Goal: Task Accomplishment & Management: Use online tool/utility

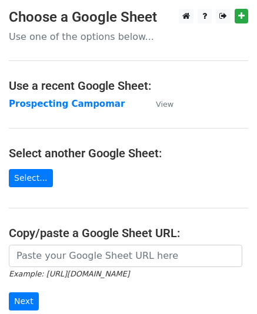
drag, startPoint x: 0, startPoint y: 0, endPoint x: 8, endPoint y: 117, distance: 117.1
click at [73, 103] on strong "Prospecting Campomar" at bounding box center [67, 104] width 116 height 11
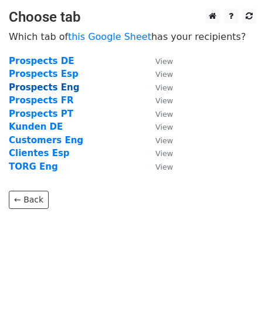
click at [61, 86] on strong "Prospects Eng" at bounding box center [44, 87] width 70 height 11
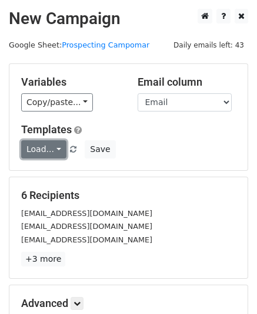
click at [54, 147] on link "Load..." at bounding box center [43, 149] width 45 height 18
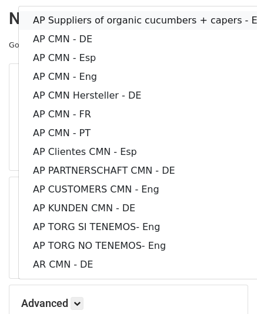
click at [134, 16] on link "AP Suppliers of organic cucumbers + capers - Eng" at bounding box center [151, 20] width 264 height 19
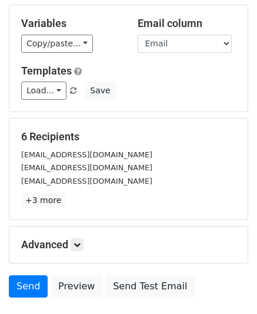
scroll to position [117, 0]
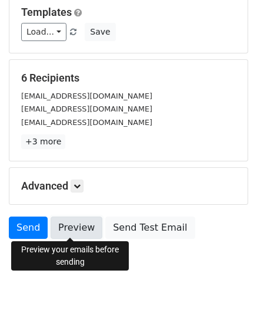
click at [74, 226] on link "Preview" at bounding box center [77, 228] width 52 height 22
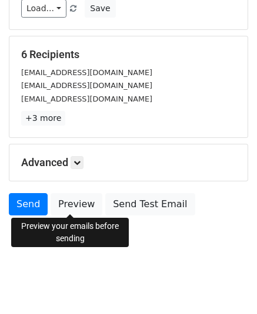
click at [227, 199] on div "Send Preview Send Test Email" at bounding box center [128, 207] width 257 height 28
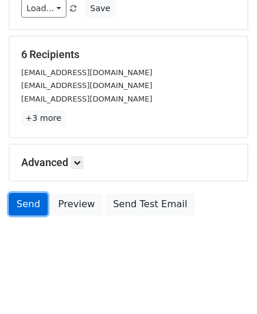
click at [21, 199] on link "Send" at bounding box center [28, 204] width 39 height 22
